Goal: Check status

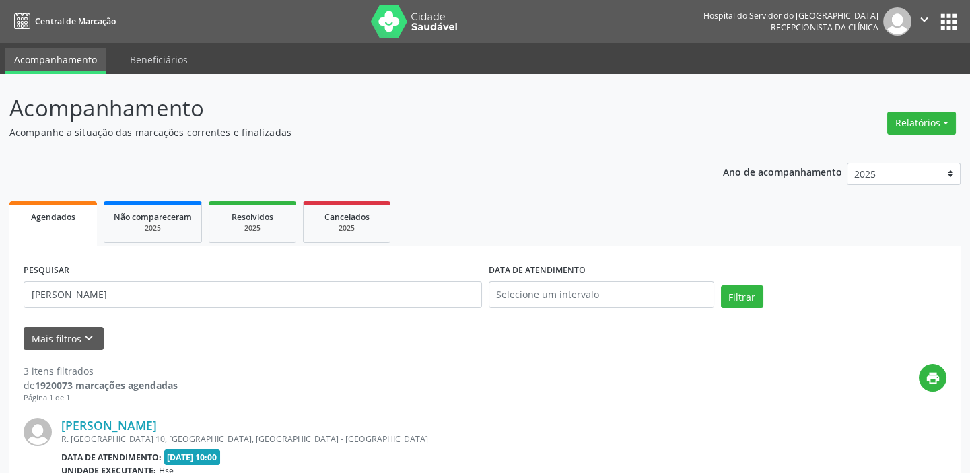
drag, startPoint x: 264, startPoint y: 293, endPoint x: 0, endPoint y: 243, distance: 269.1
type input "ROSINETE"
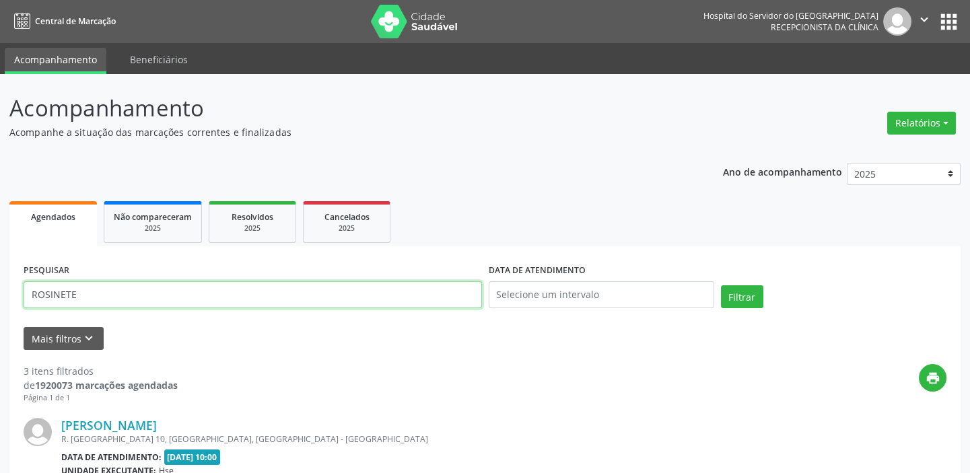
drag, startPoint x: 94, startPoint y: 301, endPoint x: 0, endPoint y: 295, distance: 93.7
click at [360, 298] on input "text" at bounding box center [253, 294] width 458 height 27
type input "[PERSON_NAME]"
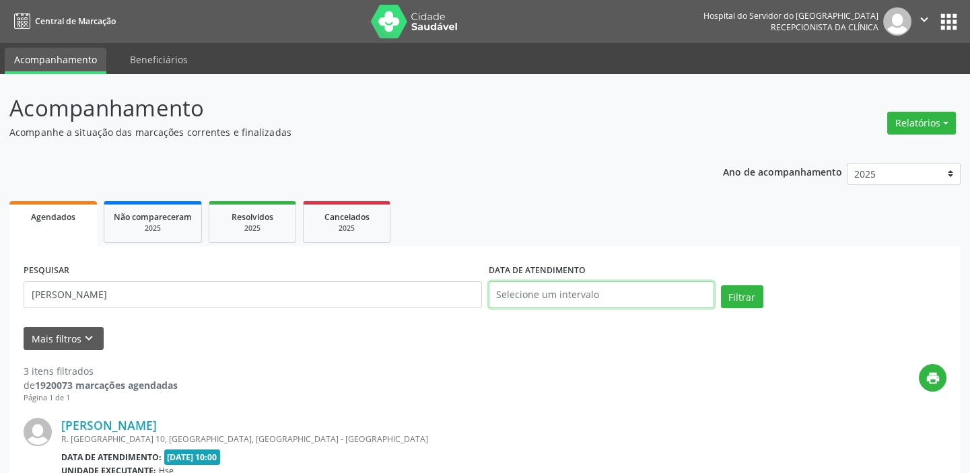
click at [597, 291] on input "text" at bounding box center [601, 294] width 225 height 27
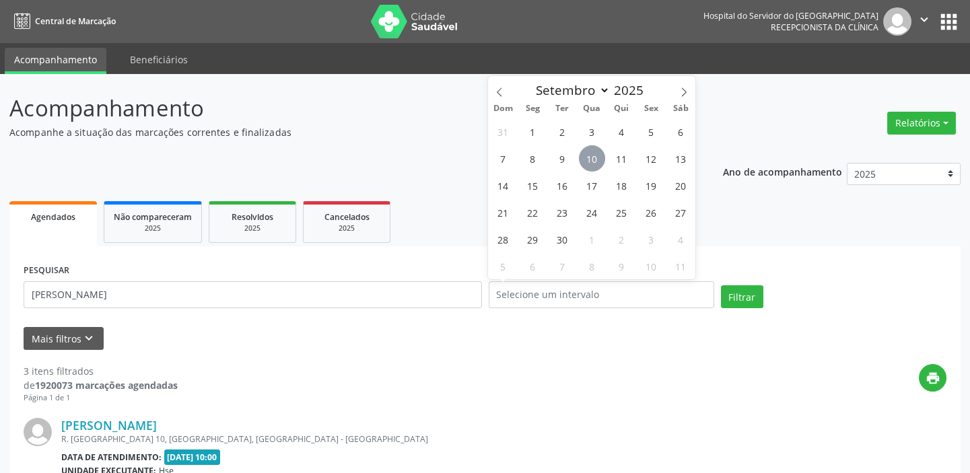
click at [589, 161] on span "10" at bounding box center [592, 158] width 26 height 26
type input "[DATE]"
click at [589, 161] on span "10" at bounding box center [592, 158] width 26 height 26
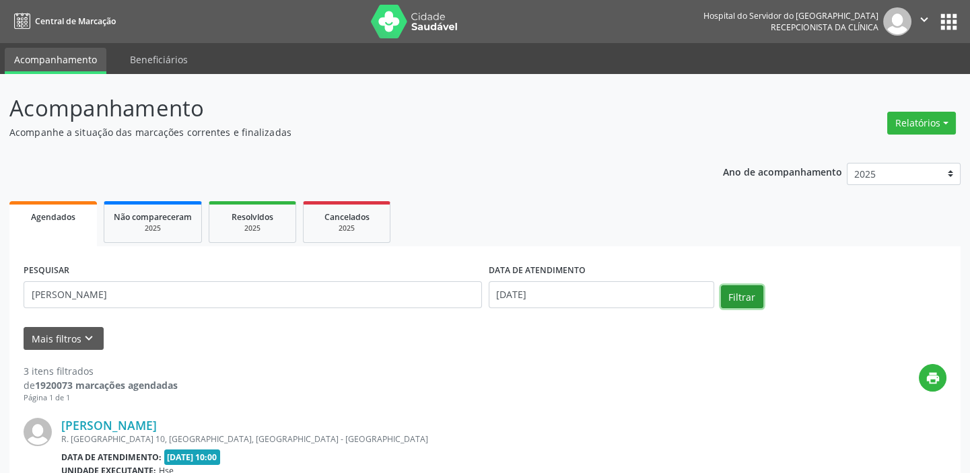
click at [750, 298] on button "Filtrar" at bounding box center [742, 296] width 42 height 23
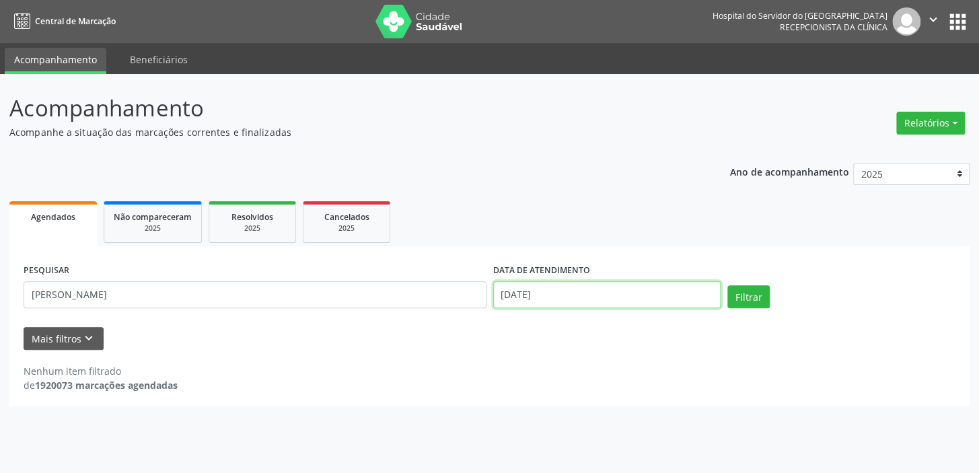
click at [535, 296] on input "[DATE]" at bounding box center [607, 294] width 228 height 27
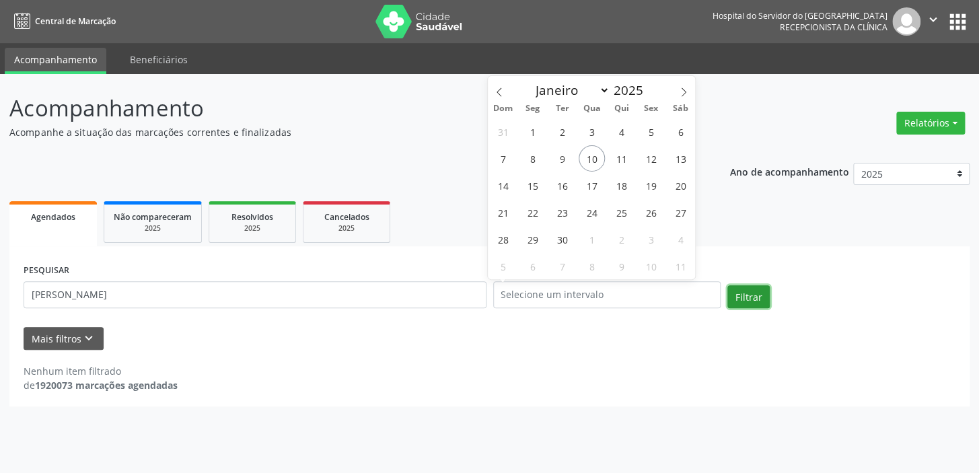
click at [760, 296] on button "Filtrar" at bounding box center [748, 296] width 42 height 23
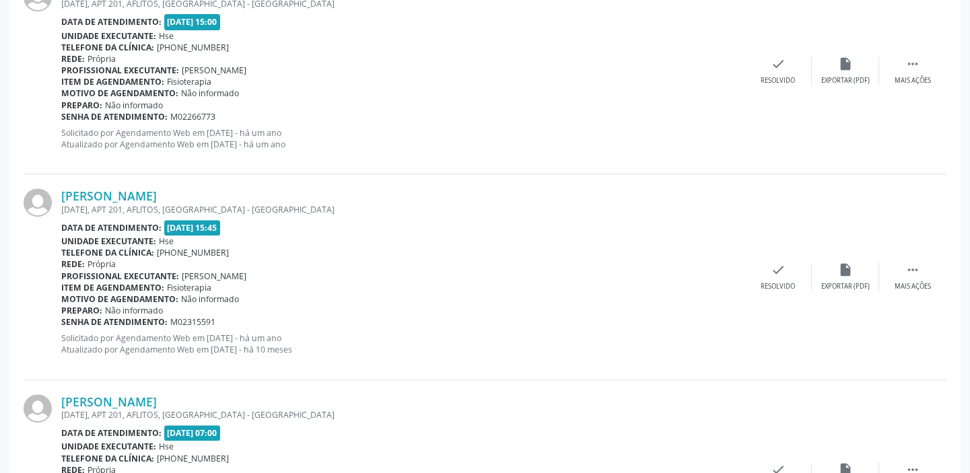
scroll to position [1256, 0]
